Goal: Task Accomplishment & Management: Use online tool/utility

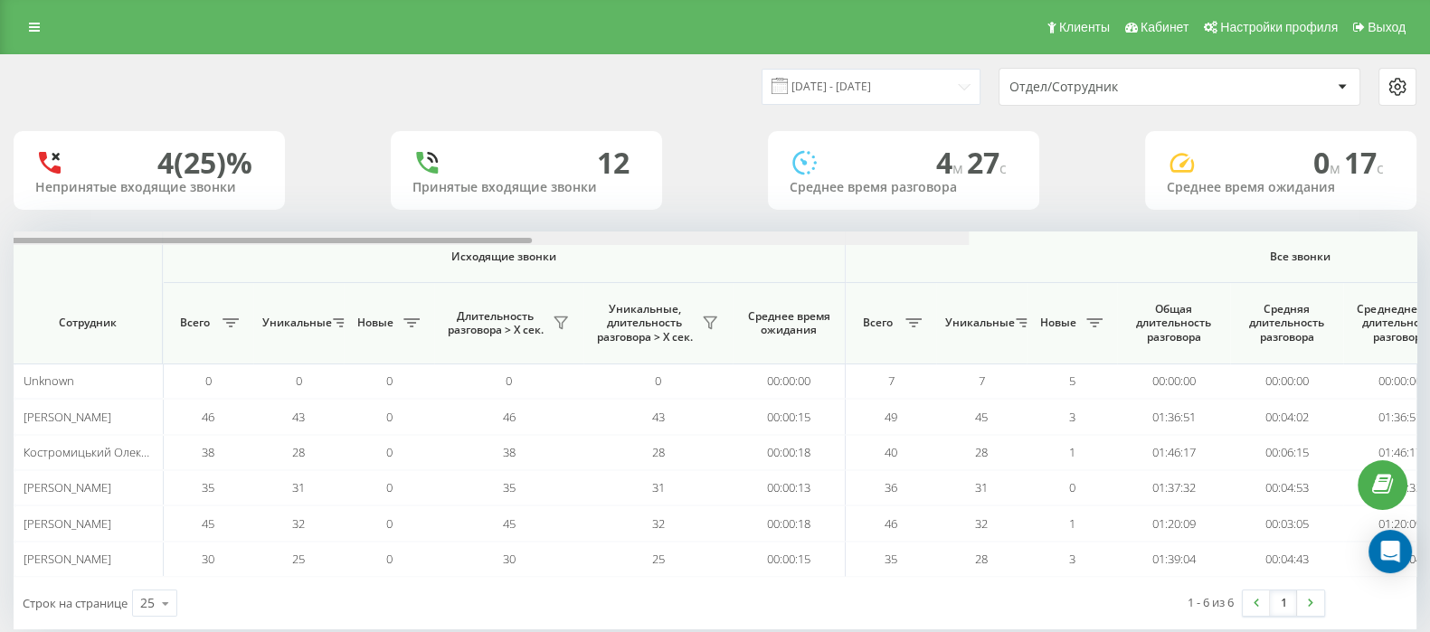
scroll to position [0, 1121]
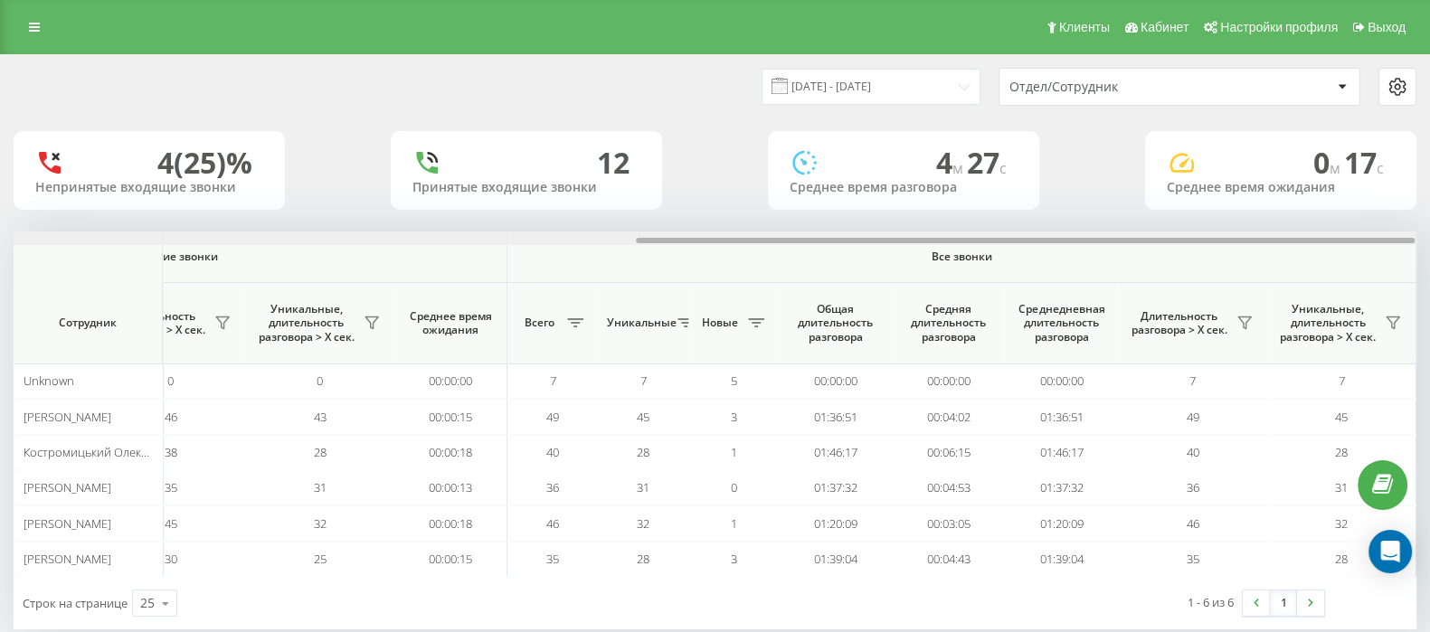
drag, startPoint x: 0, startPoint y: 0, endPoint x: 1446, endPoint y: 238, distance: 1465.9
click at [1429, 238] on html "[DOMAIN_NAME] Проекты [DOMAIN_NAME] Дашборд Центр обращений Аналитика Ваши отче…" at bounding box center [715, 316] width 1430 height 632
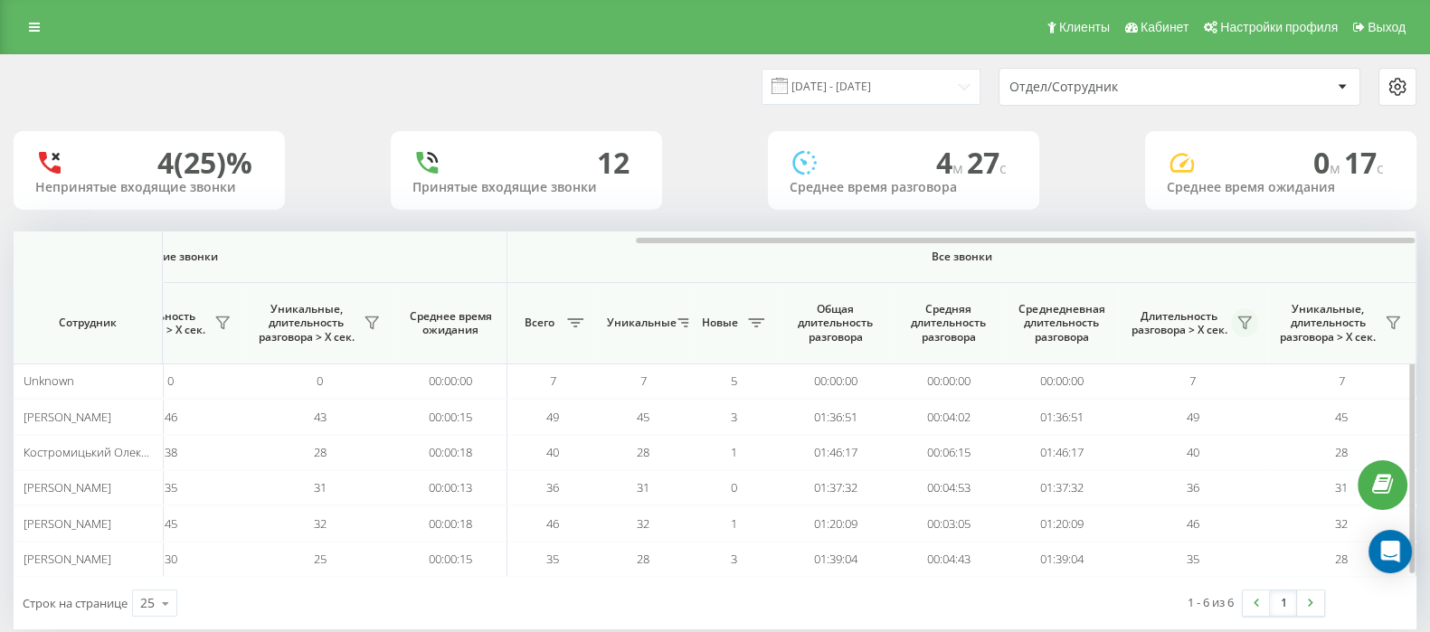
click at [1248, 322] on icon at bounding box center [1244, 323] width 14 height 14
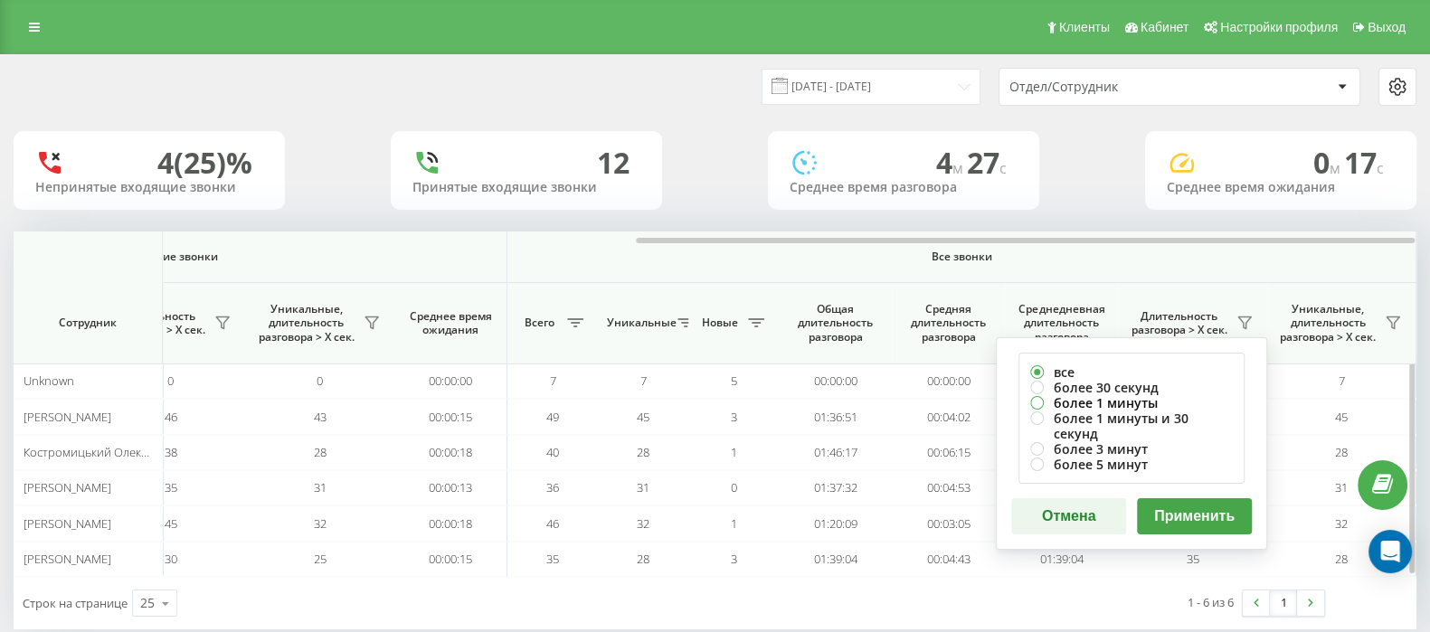
click at [1038, 404] on label "более 1 минуты" at bounding box center [1131, 402] width 203 height 15
radio input "true"
click at [1233, 506] on button "Применить" at bounding box center [1194, 516] width 115 height 36
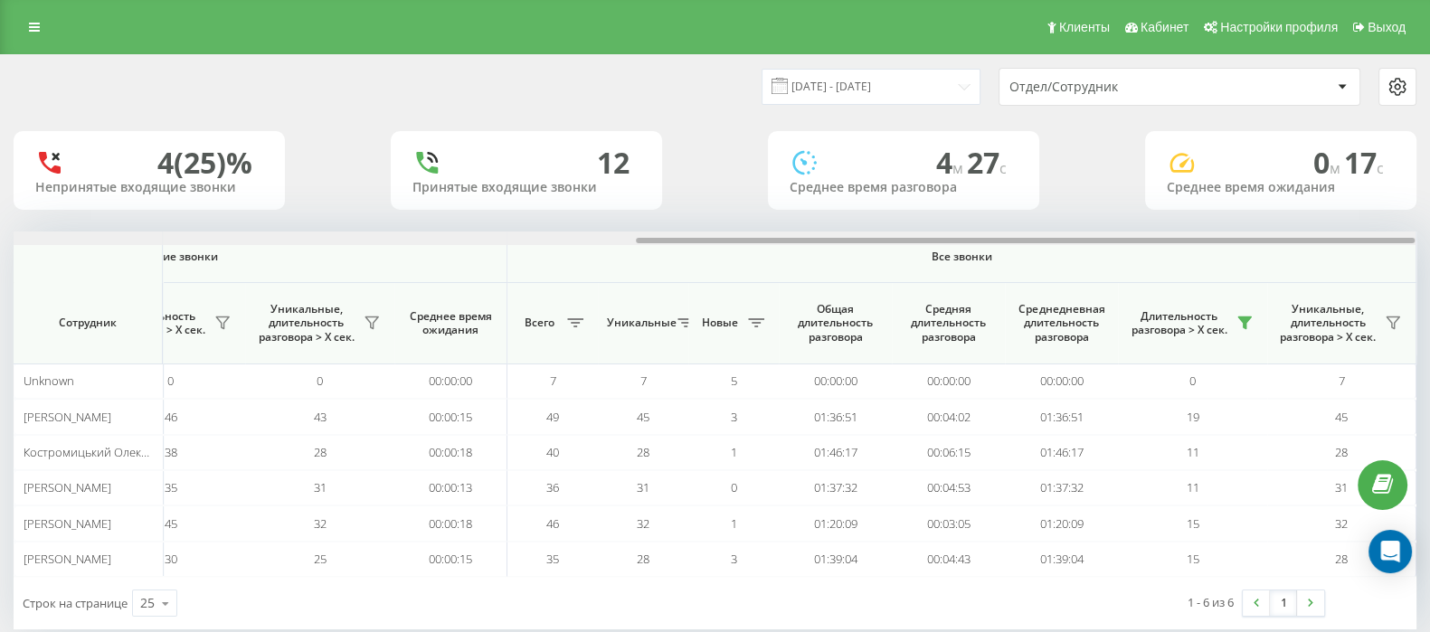
drag, startPoint x: 760, startPoint y: 239, endPoint x: 1446, endPoint y: 232, distance: 686.6
click at [1429, 232] on html "[DOMAIN_NAME] Проекты [DOMAIN_NAME] Дашборд Центр обращений Аналитика Ваши отче…" at bounding box center [715, 316] width 1430 height 632
